Goal: Navigation & Orientation: Find specific page/section

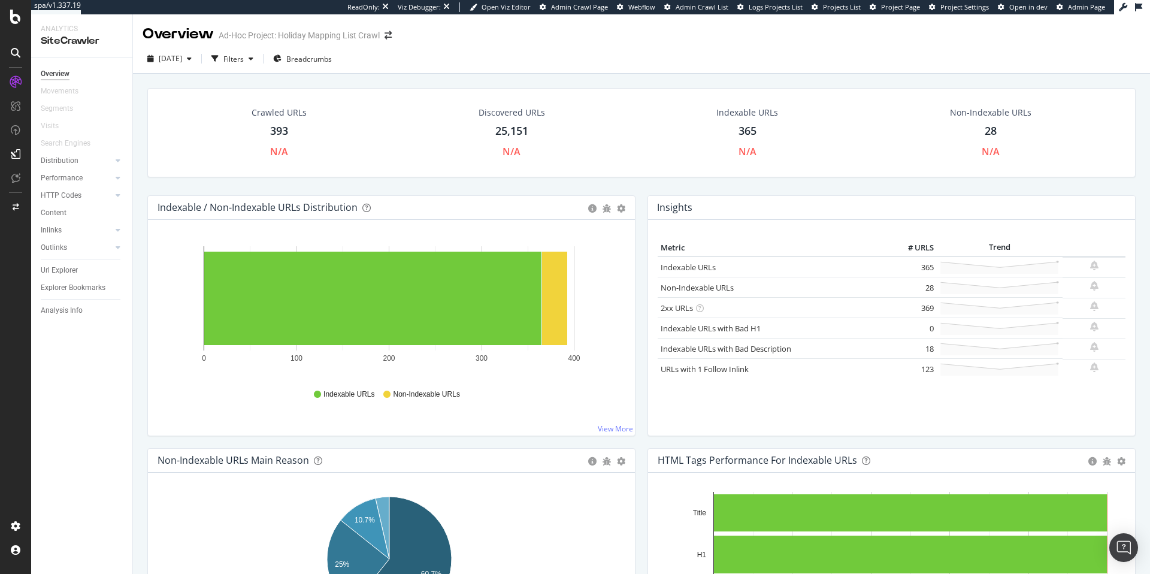
click at [280, 131] on div "393" at bounding box center [279, 131] width 18 height 16
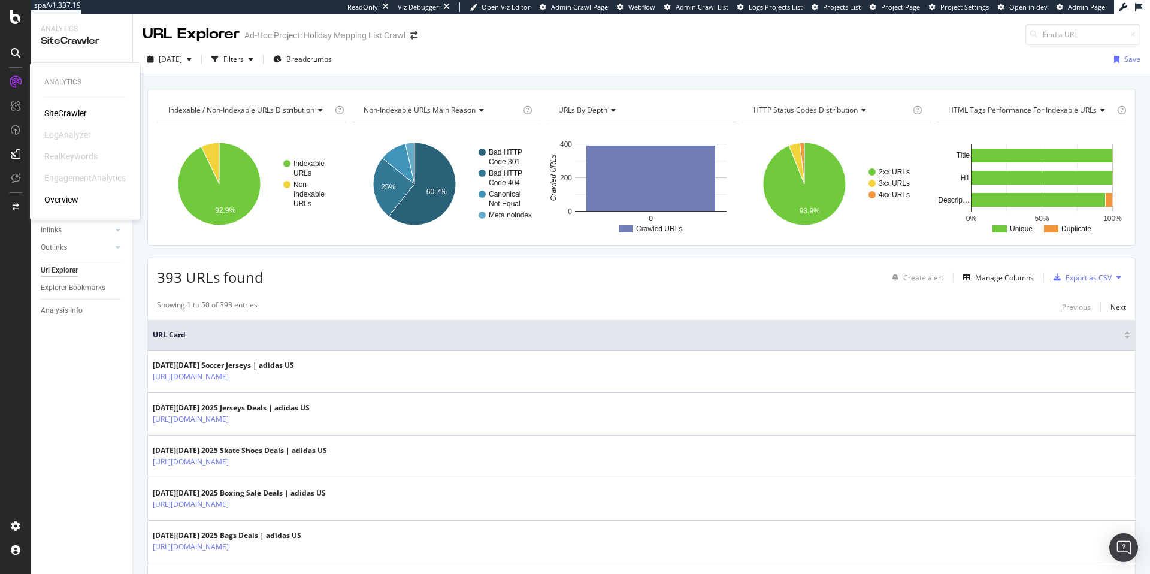
click at [74, 156] on div "RealKeywords" at bounding box center [70, 156] width 53 height 12
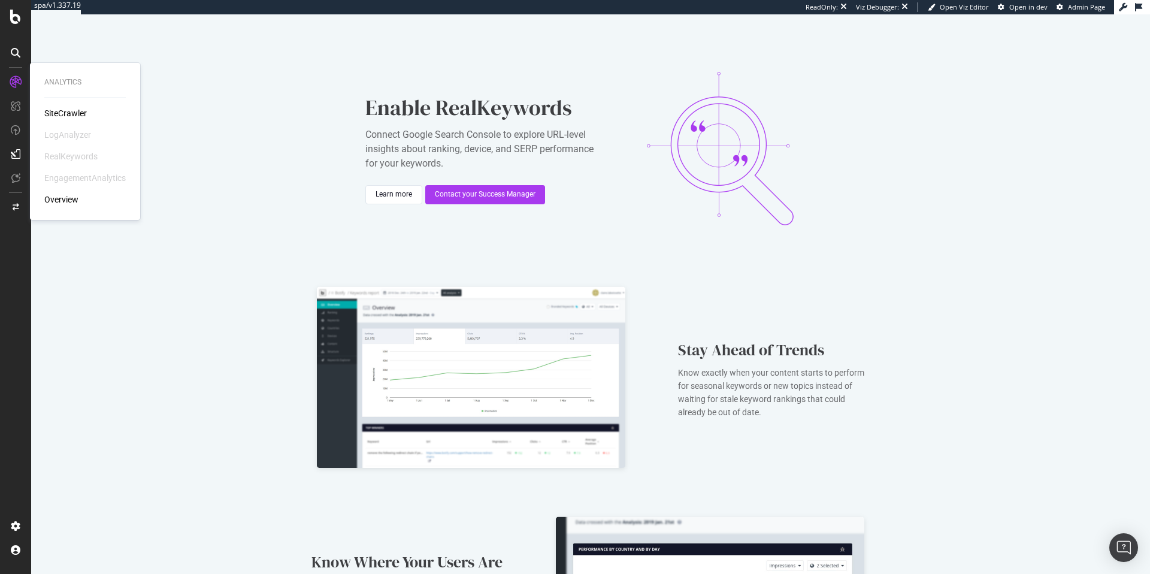
drag, startPoint x: 53, startPoint y: 111, endPoint x: 84, endPoint y: 111, distance: 30.6
click at [53, 111] on div "SiteCrawler" at bounding box center [65, 113] width 43 height 12
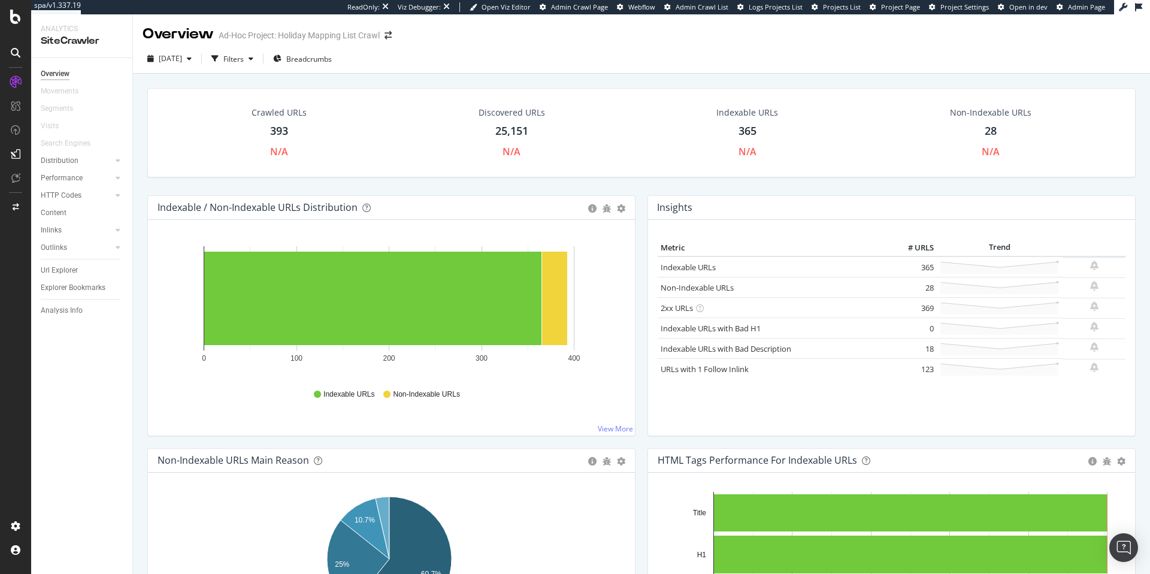
click at [279, 131] on div "393" at bounding box center [279, 131] width 18 height 16
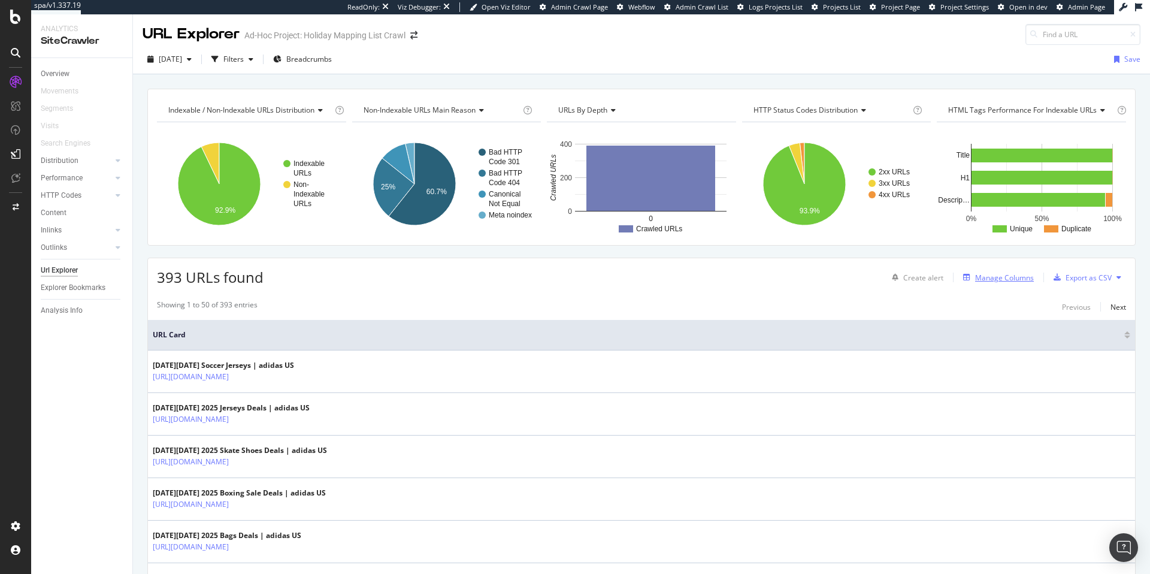
click at [998, 278] on div "Manage Columns" at bounding box center [1004, 278] width 59 height 10
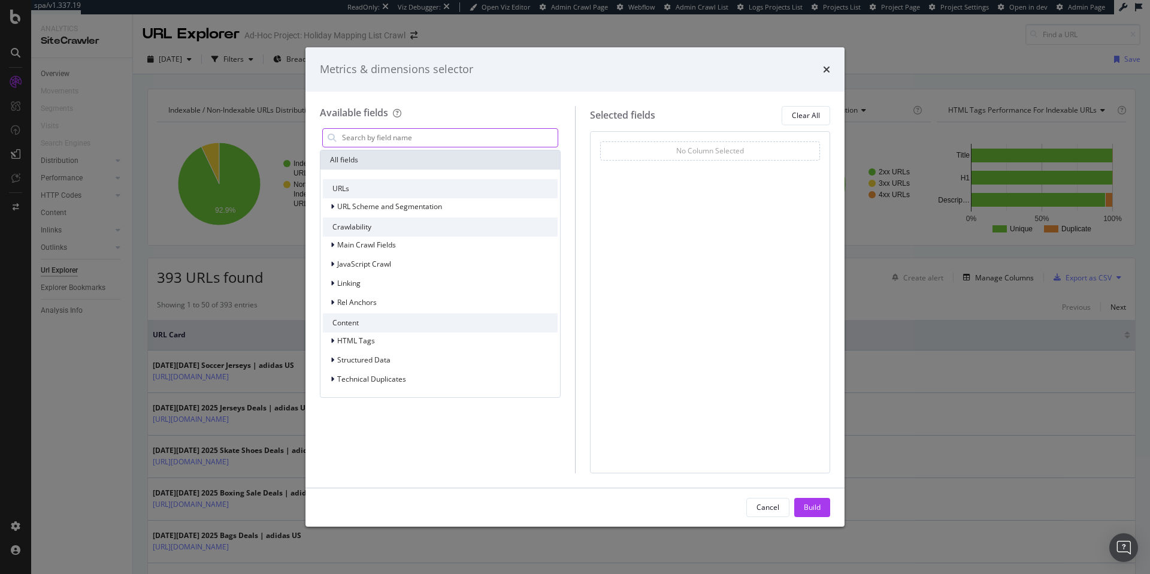
click at [378, 143] on input "modal" at bounding box center [449, 138] width 217 height 18
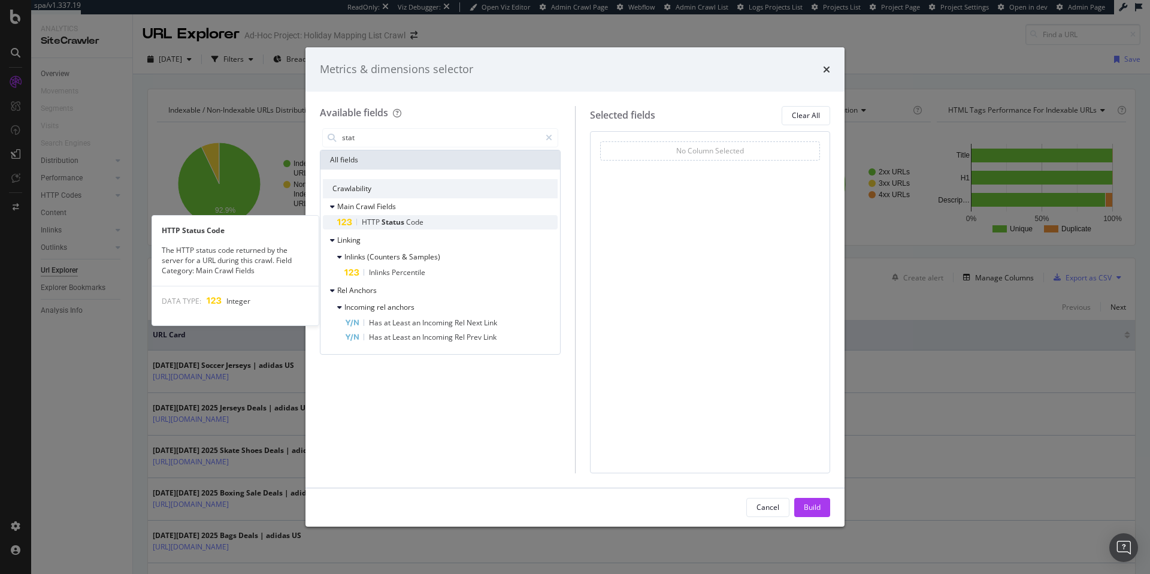
click at [411, 222] on span "Code" at bounding box center [414, 222] width 17 height 10
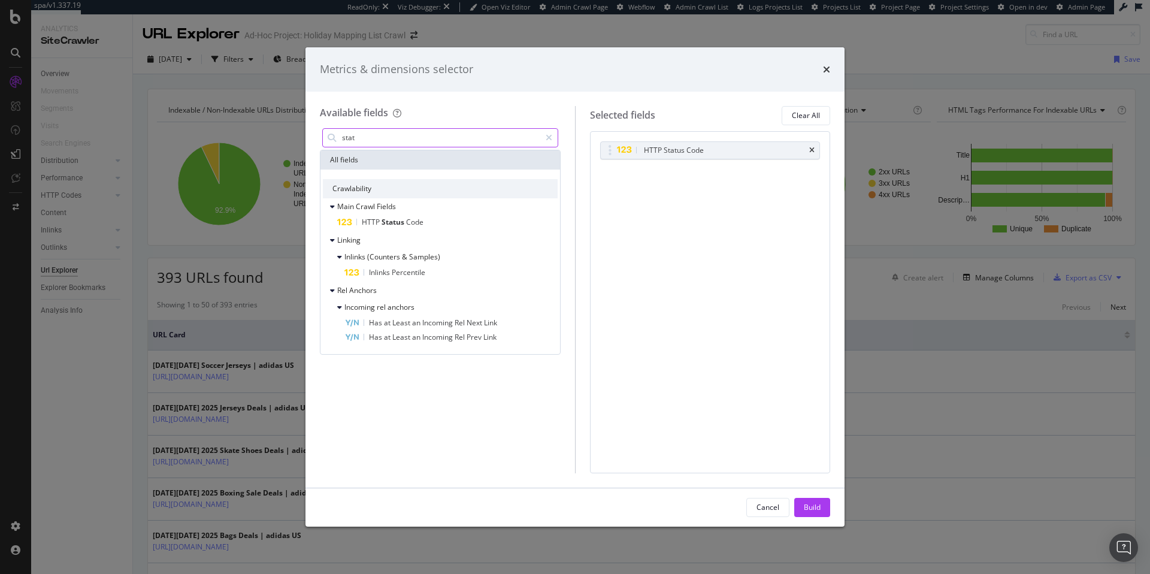
click at [372, 140] on input "stat" at bounding box center [441, 138] width 200 height 18
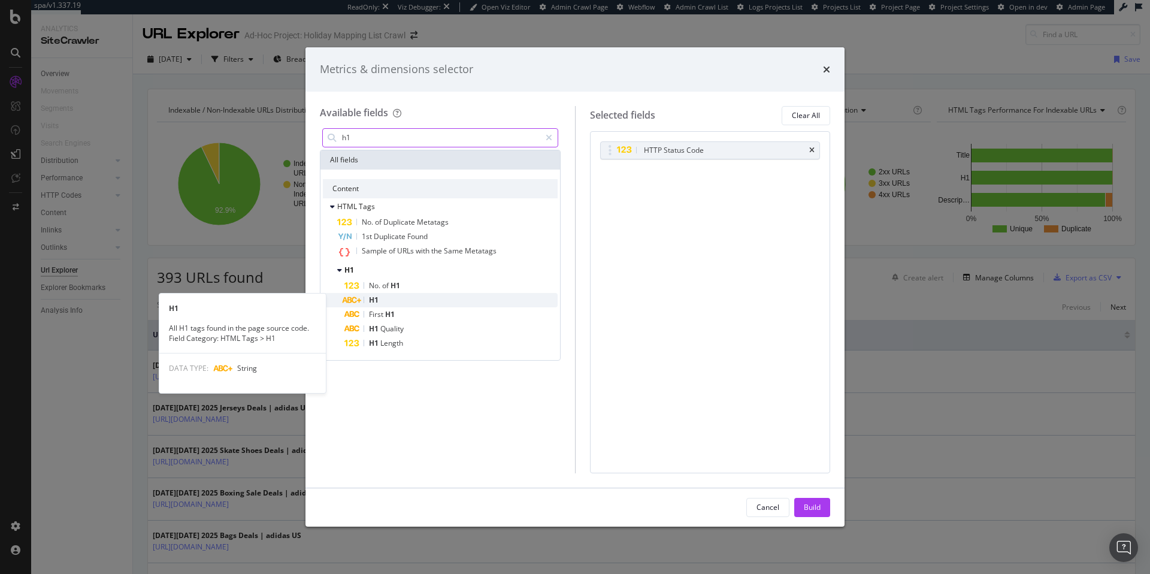
type input "h1"
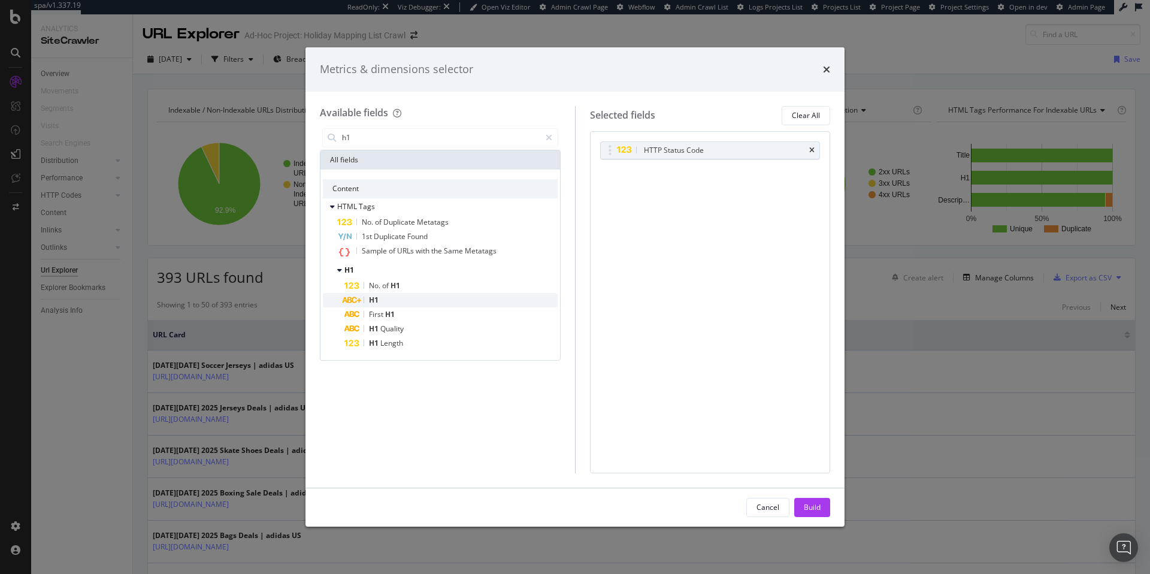
click at [382, 301] on div "H1" at bounding box center [451, 300] width 213 height 14
click at [383, 141] on input "h1" at bounding box center [441, 138] width 200 height 18
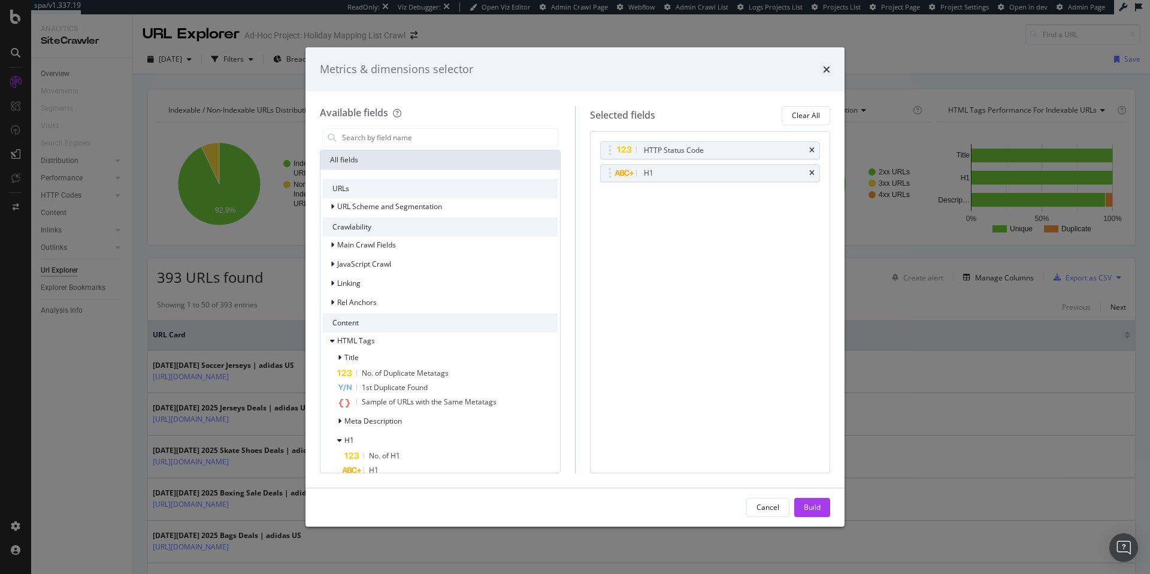
scroll to position [134, 0]
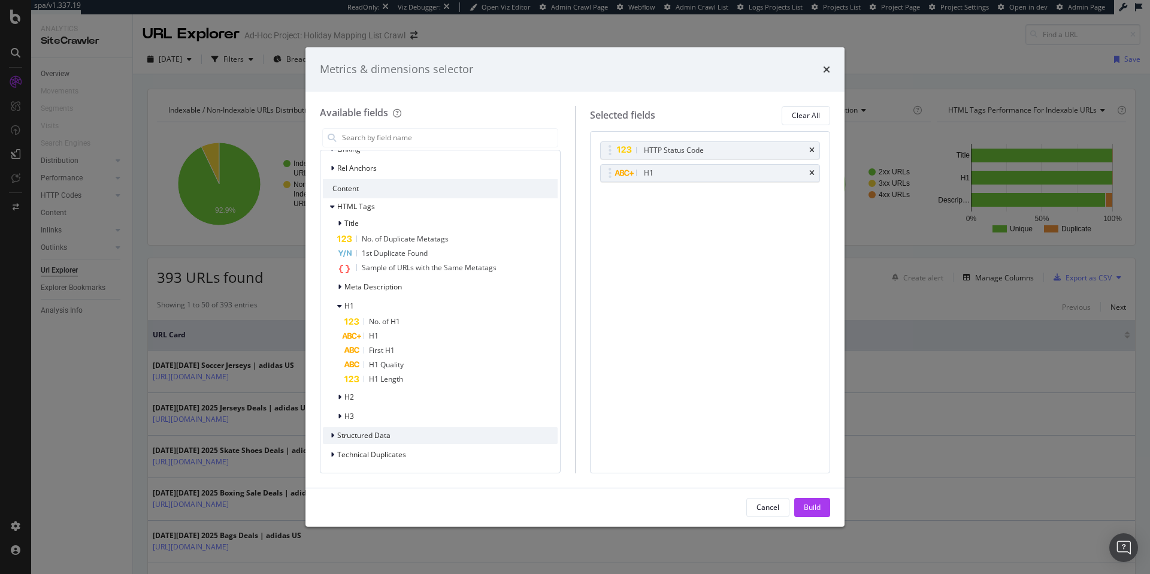
click at [333, 437] on icon "modal" at bounding box center [333, 435] width 4 height 7
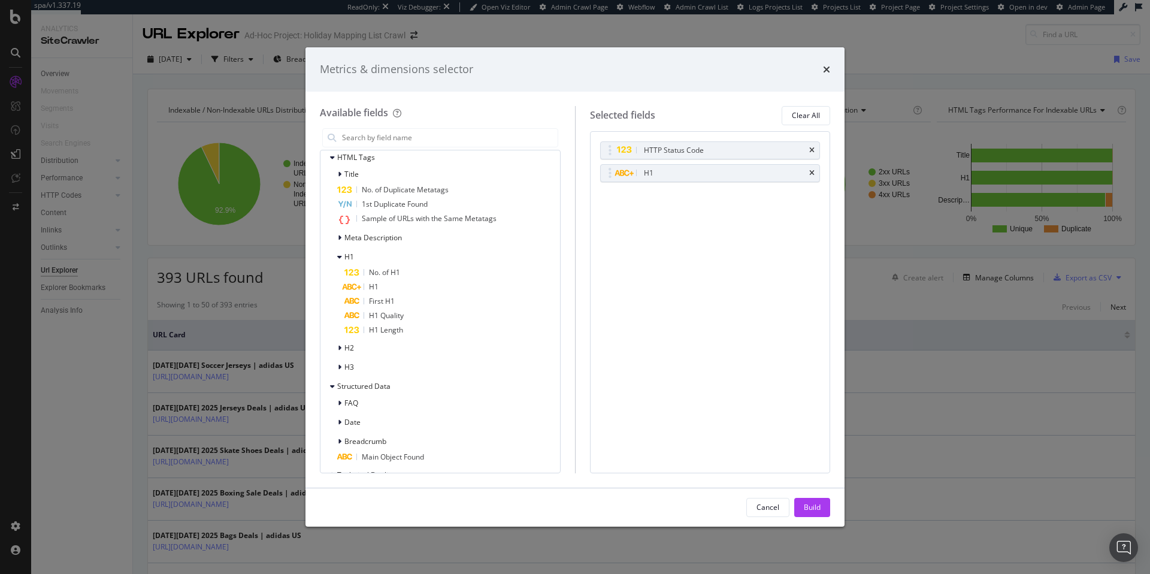
scroll to position [204, 0]
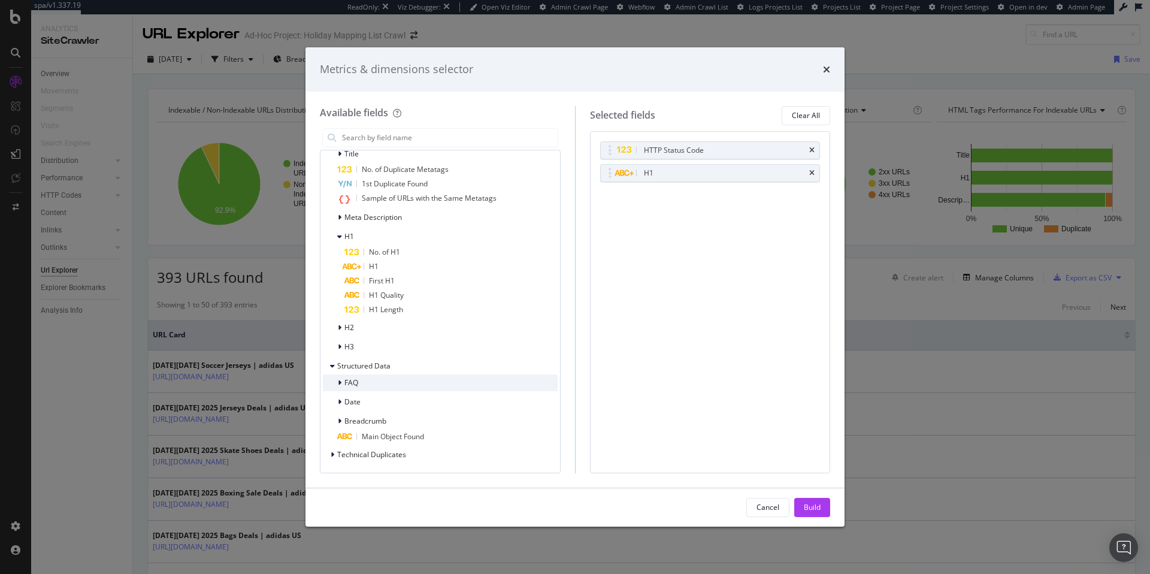
click at [342, 383] on div "modal" at bounding box center [340, 383] width 7 height 12
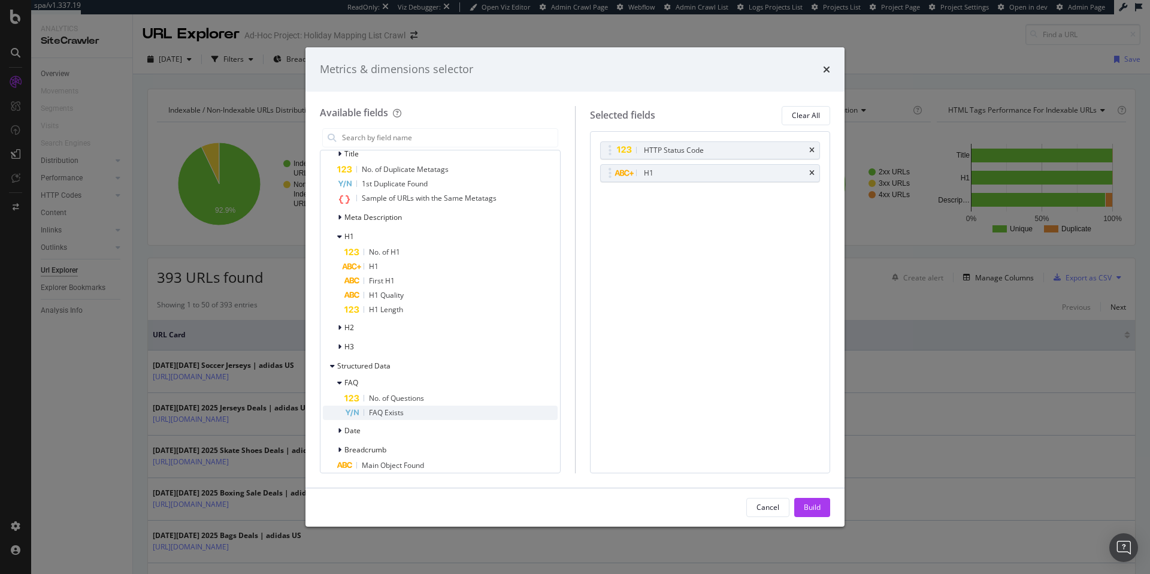
click at [384, 411] on span "FAQ Exists" at bounding box center [386, 412] width 35 height 10
click at [339, 431] on icon "modal" at bounding box center [340, 430] width 4 height 7
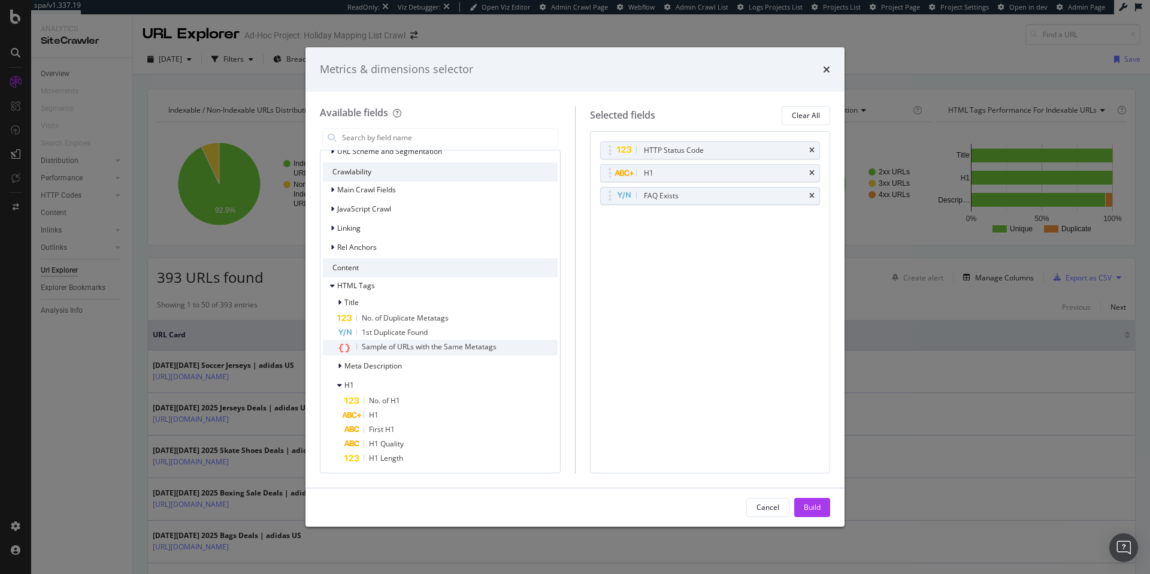
scroll to position [0, 0]
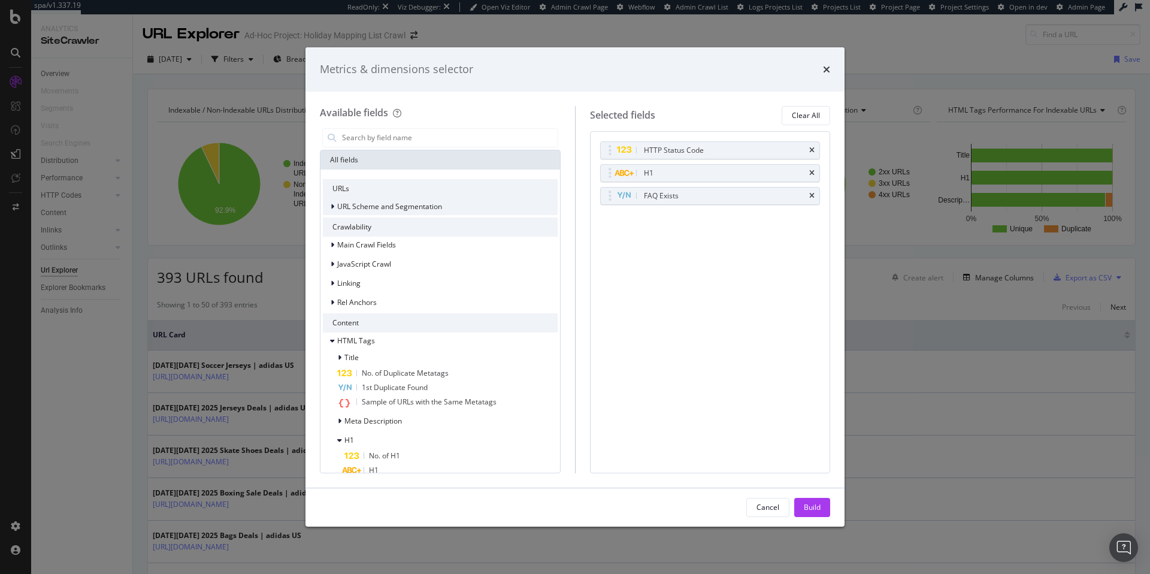
click at [334, 206] on icon "modal" at bounding box center [333, 206] width 4 height 7
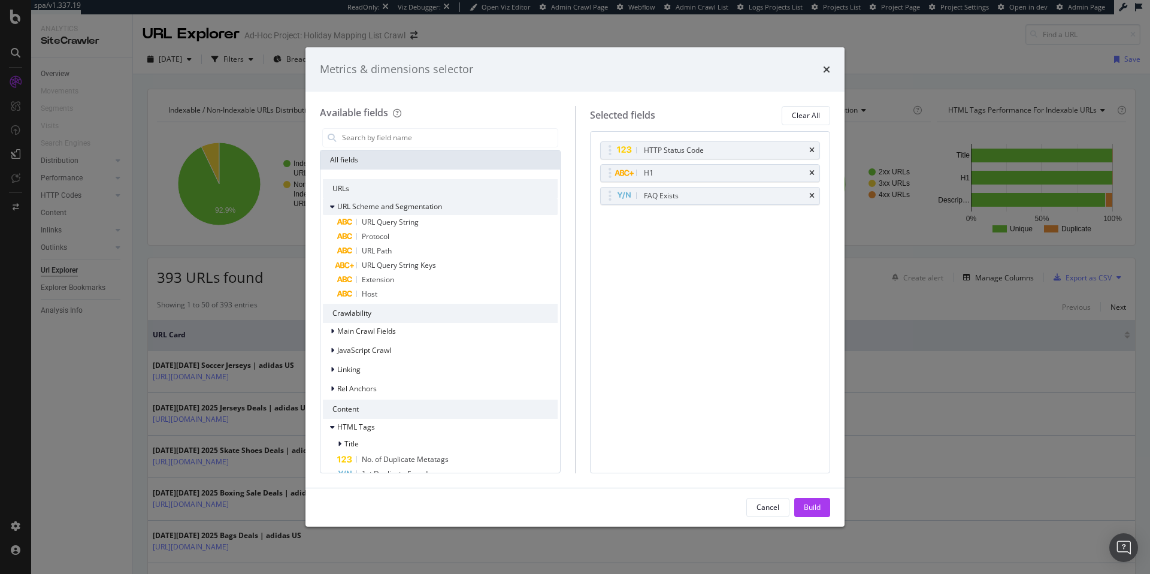
click at [334, 206] on icon "modal" at bounding box center [332, 206] width 5 height 7
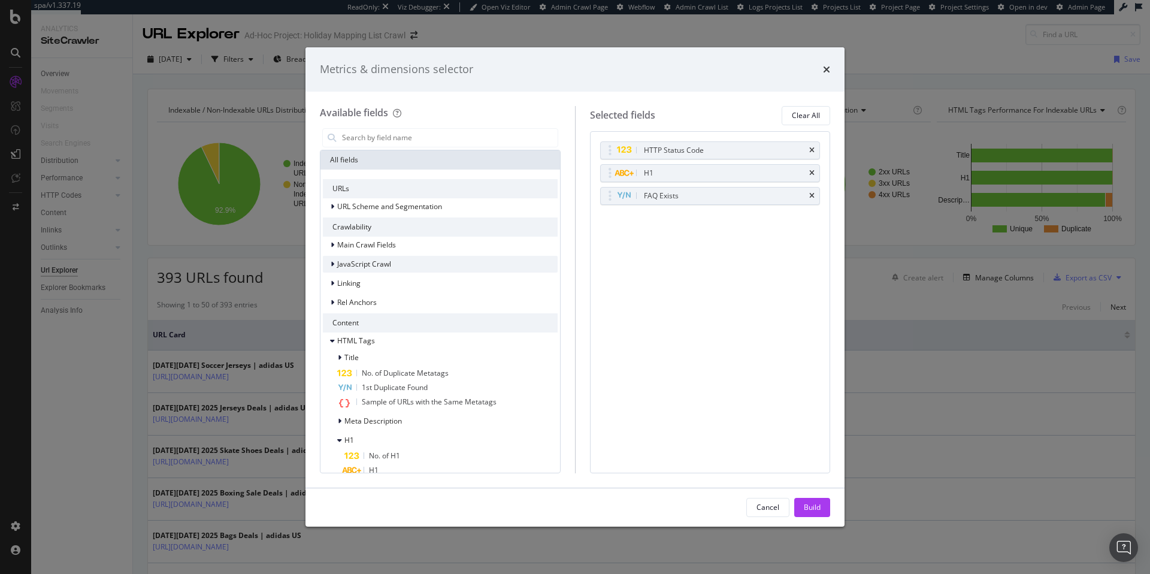
click at [333, 262] on icon "modal" at bounding box center [333, 264] width 4 height 7
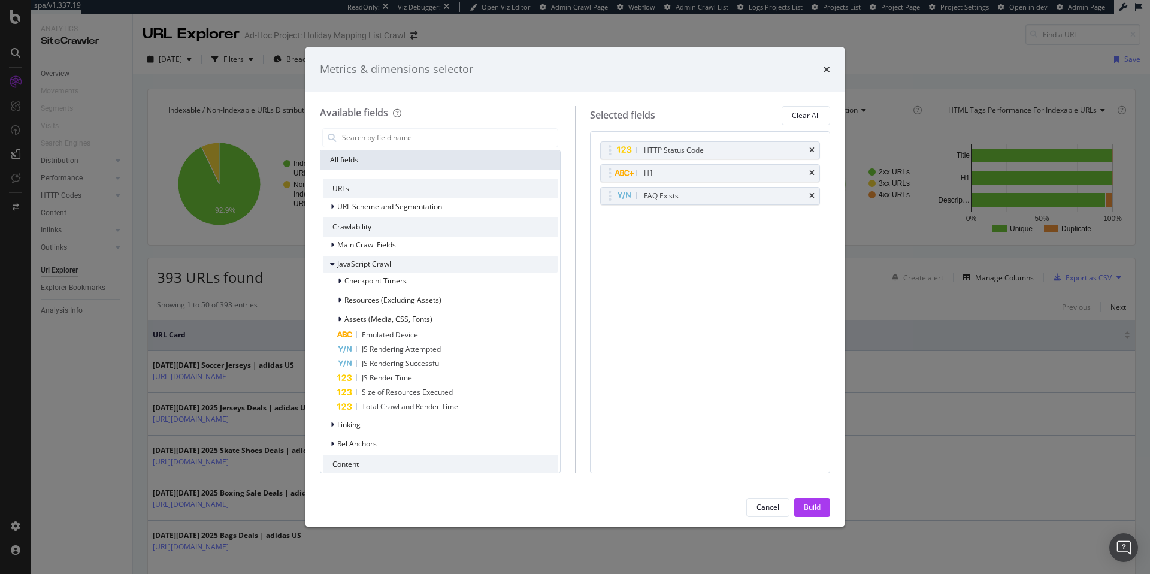
click at [333, 262] on icon "modal" at bounding box center [332, 264] width 5 height 7
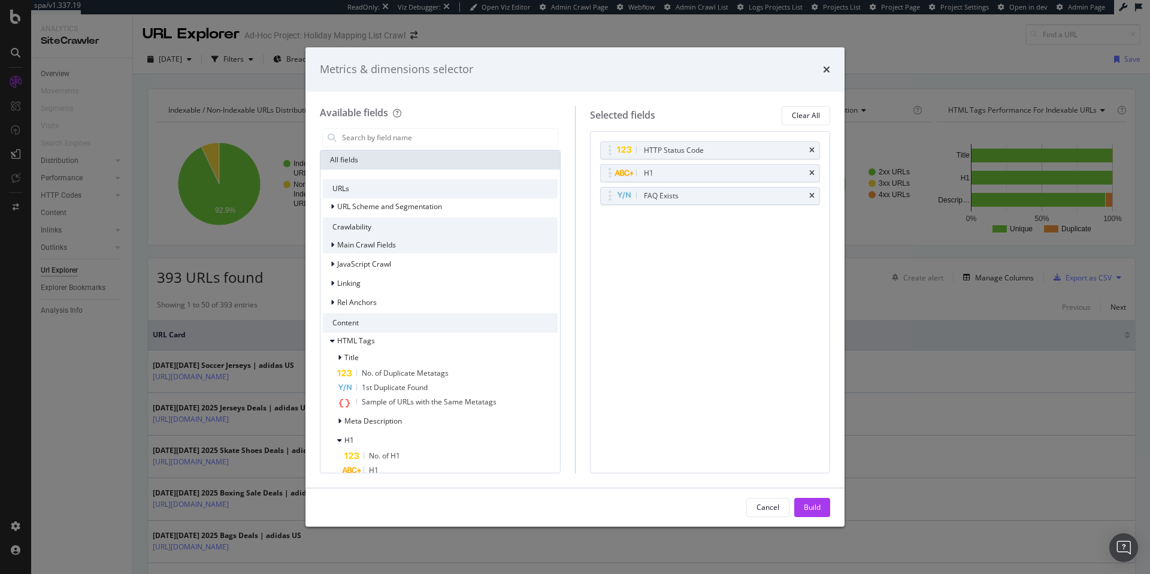
click at [332, 246] on icon "modal" at bounding box center [333, 244] width 4 height 7
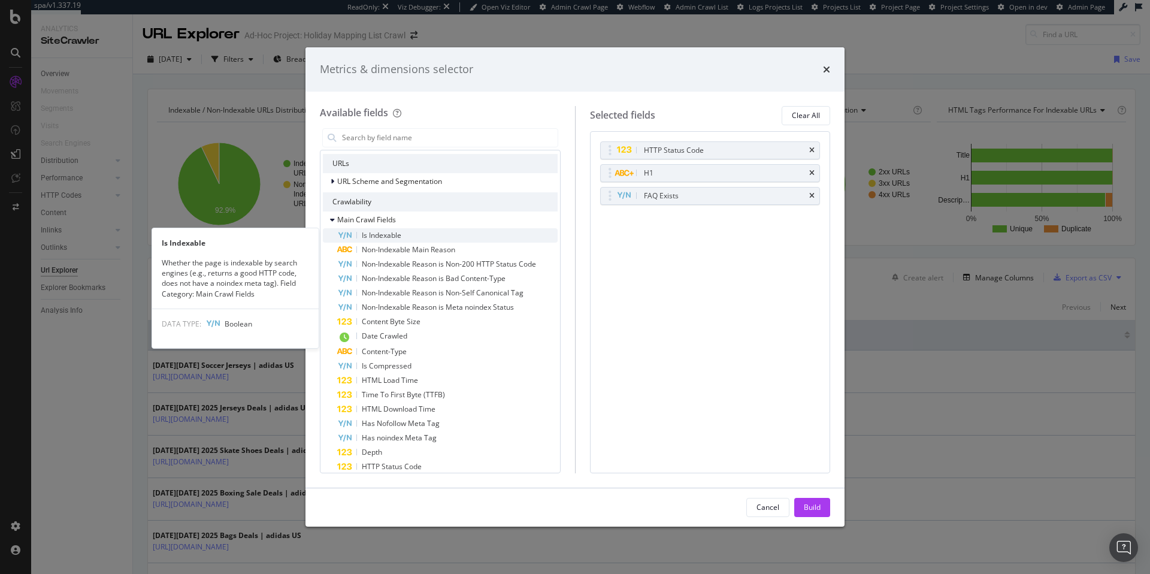
scroll to position [25, 0]
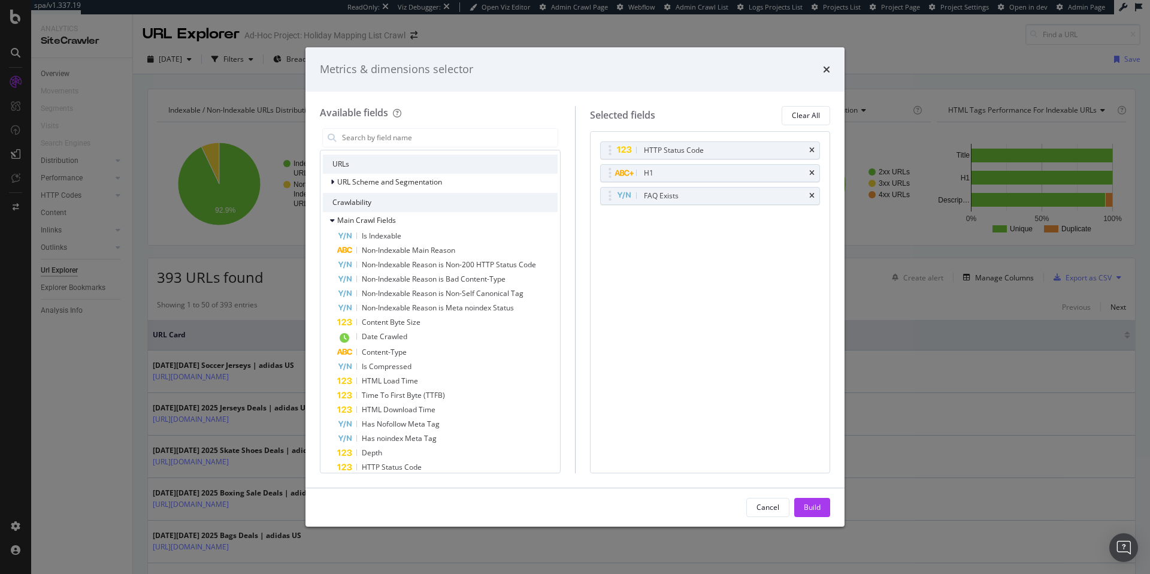
click at [891, 336] on div "Metrics & dimensions selector Available fields All fields URLs URL Scheme and S…" at bounding box center [575, 287] width 1150 height 574
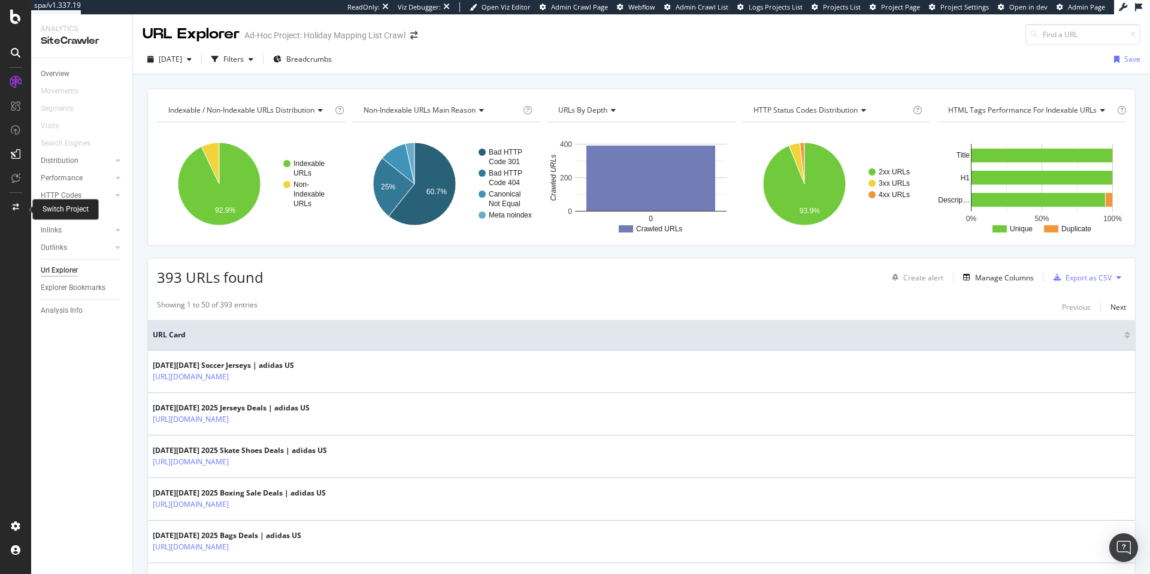
click at [15, 208] on icon at bounding box center [16, 207] width 7 height 7
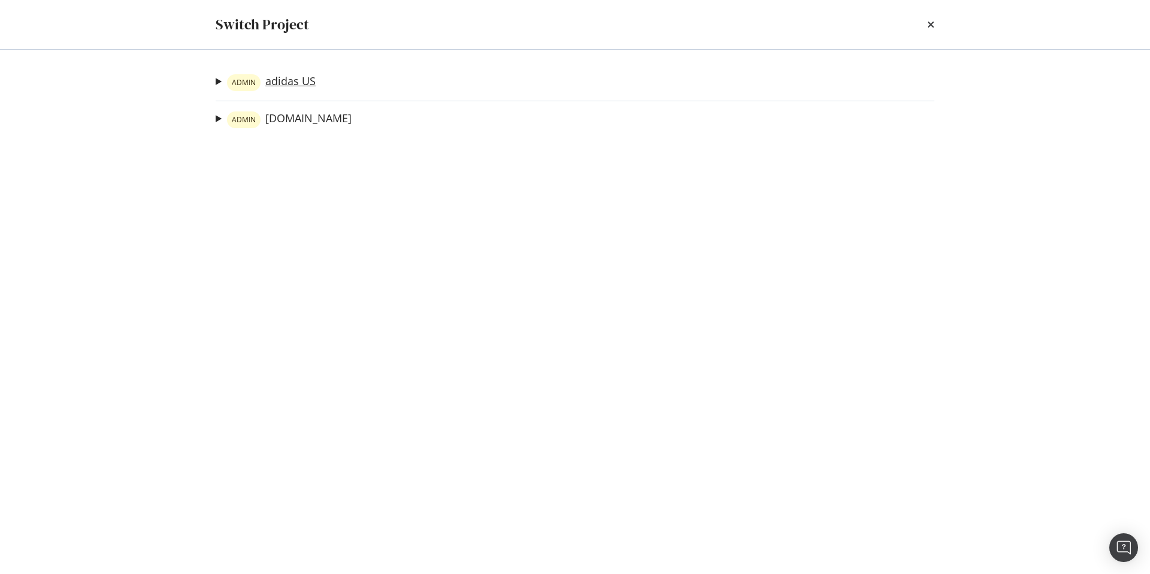
click at [294, 84] on link "ADMIN adidas US" at bounding box center [271, 82] width 89 height 17
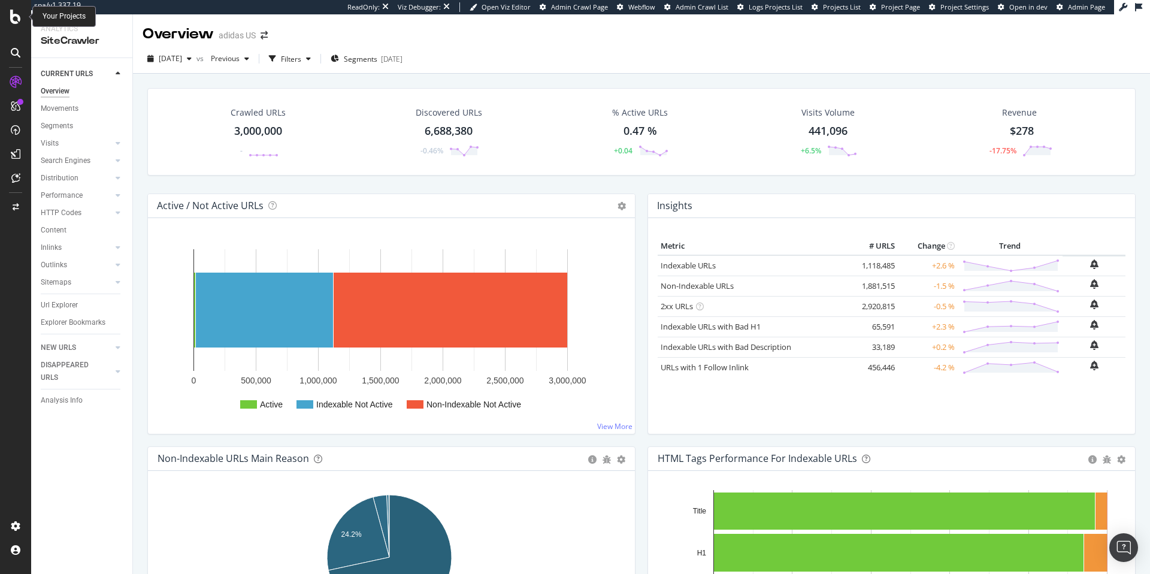
click at [18, 19] on icon at bounding box center [15, 17] width 11 height 14
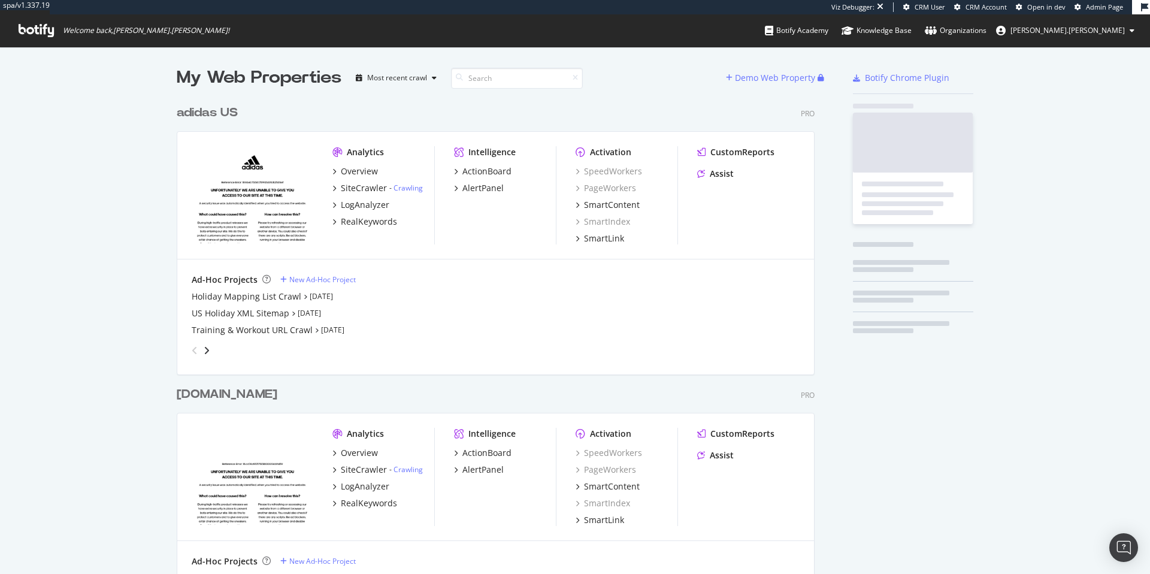
scroll to position [533, 639]
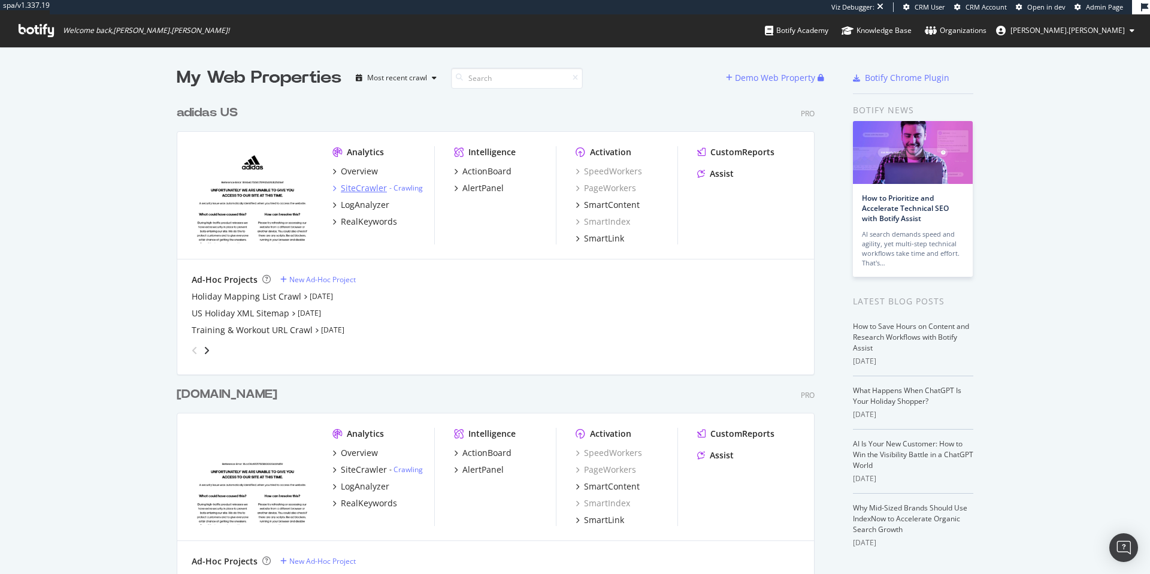
click at [355, 189] on div "SiteCrawler" at bounding box center [364, 188] width 46 height 12
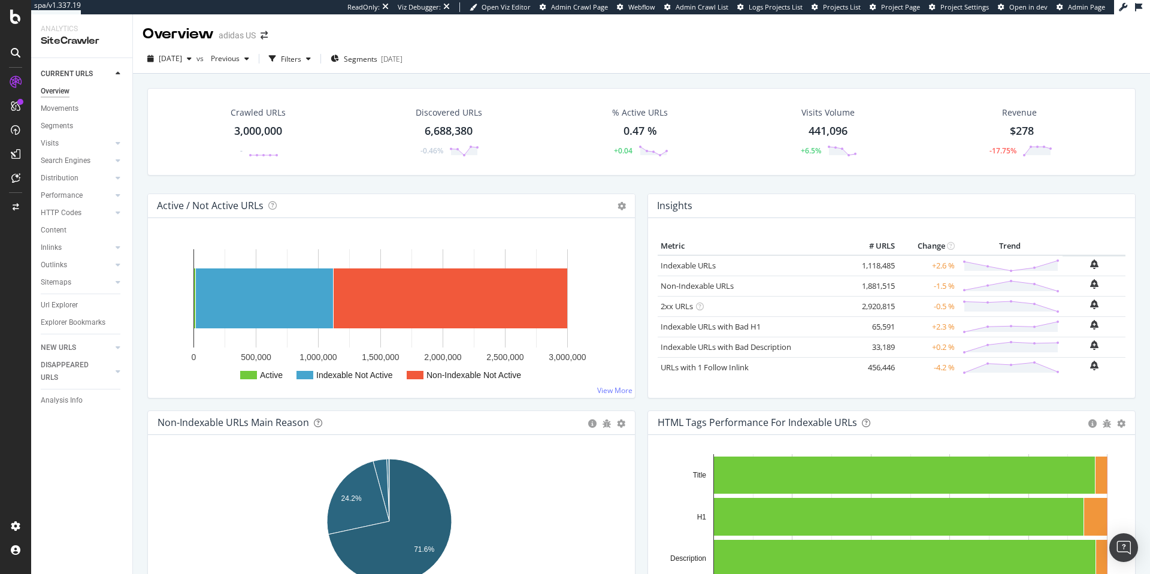
click at [586, 7] on span "Admin Crawl Page" at bounding box center [579, 6] width 57 height 9
click at [72, 137] on div "SiteCrawler" at bounding box center [65, 135] width 43 height 12
click at [965, 9] on span "Project Settings" at bounding box center [965, 6] width 49 height 9
